Goal: Transaction & Acquisition: Book appointment/travel/reservation

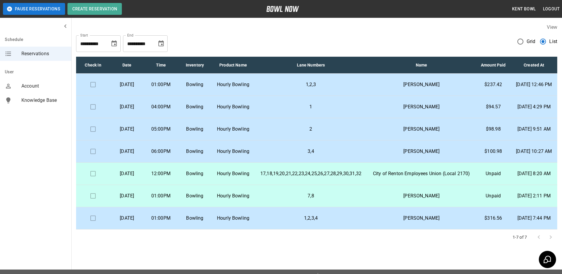
click at [173, 110] on p "04:00PM" at bounding box center [160, 106] width 24 height 7
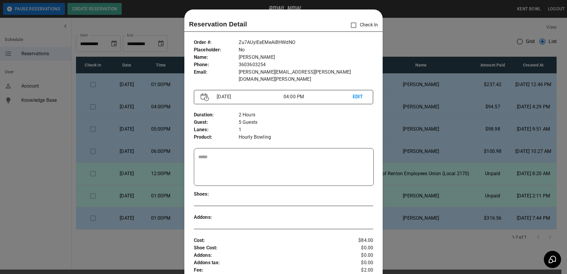
scroll to position [10, 0]
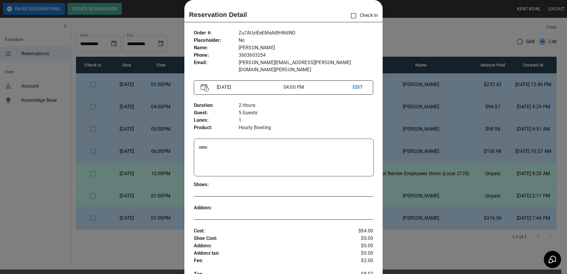
click at [42, 155] on div at bounding box center [283, 137] width 567 height 274
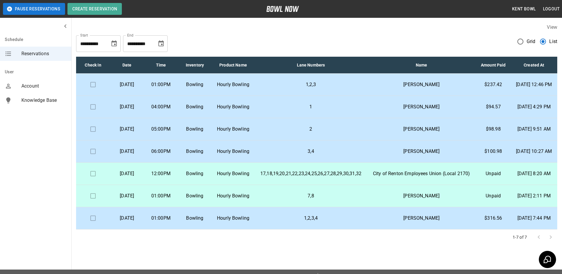
click at [173, 133] on p "05:00PM" at bounding box center [160, 129] width 24 height 7
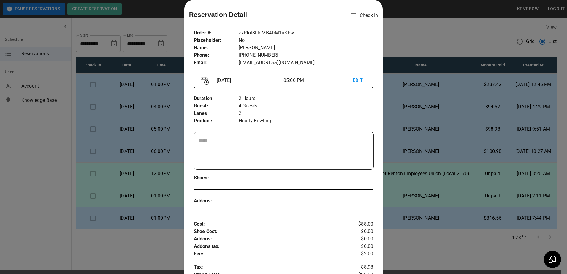
click at [45, 155] on div at bounding box center [283, 137] width 567 height 274
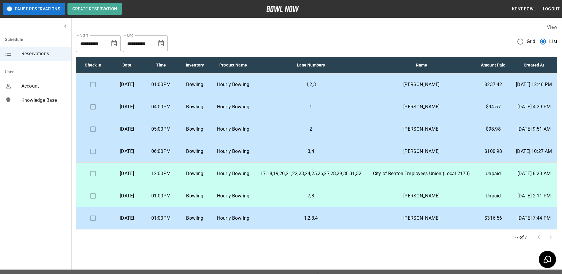
click at [173, 160] on td "06:00PM" at bounding box center [161, 151] width 34 height 22
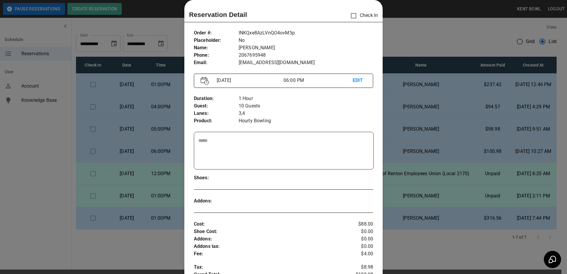
click at [44, 164] on div at bounding box center [283, 137] width 567 height 274
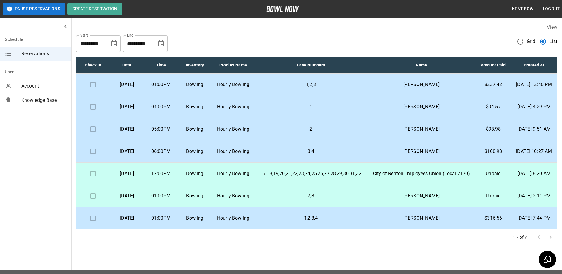
click at [207, 177] on p "Bowling" at bounding box center [194, 173] width 24 height 7
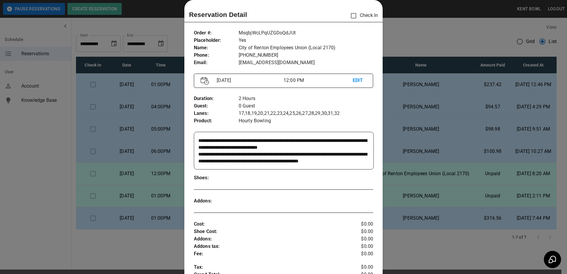
click at [50, 215] on div at bounding box center [283, 137] width 567 height 274
